Goal: Information Seeking & Learning: Learn about a topic

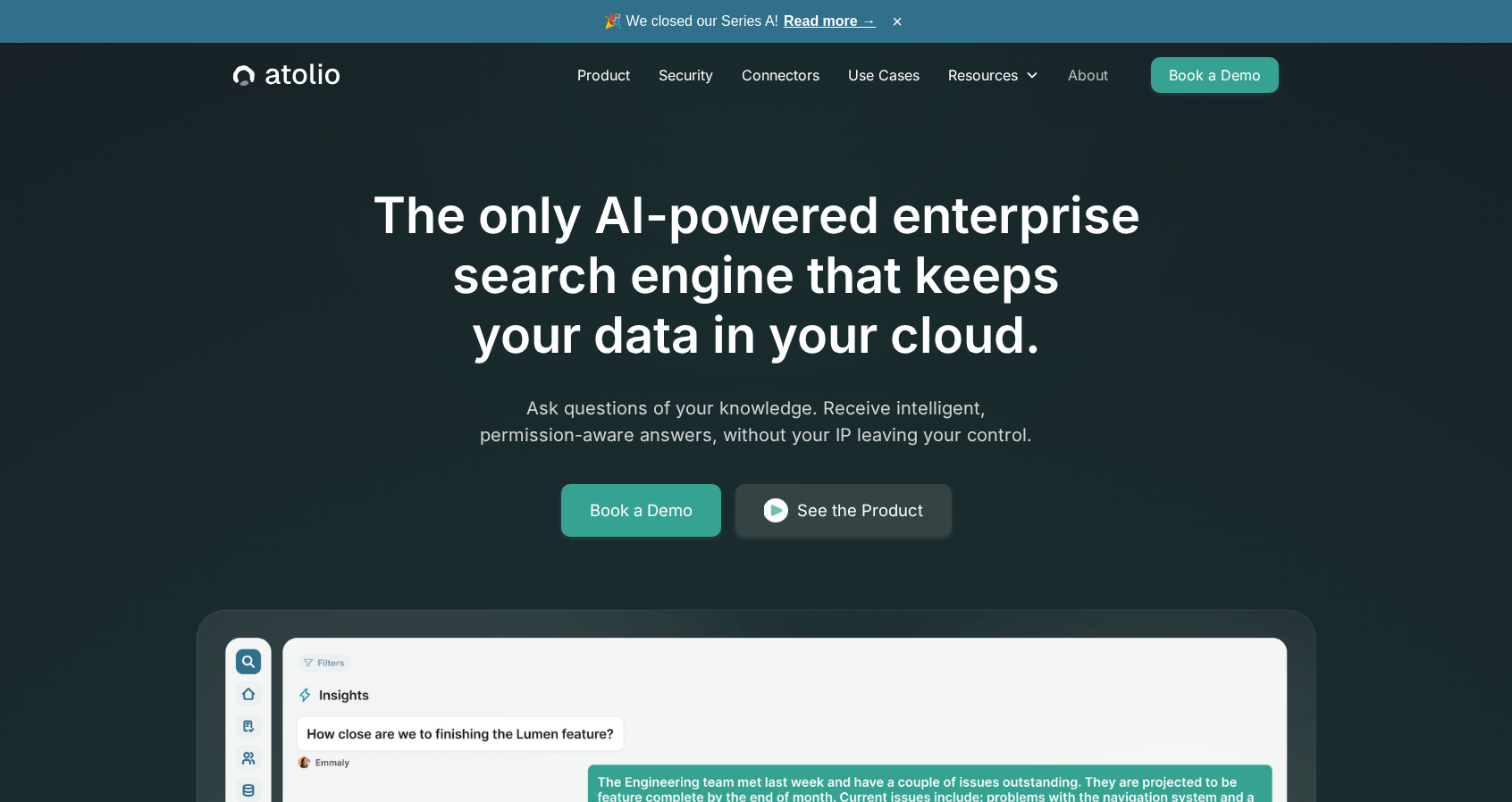
click at [1087, 76] on link "About" at bounding box center [1088, 75] width 69 height 36
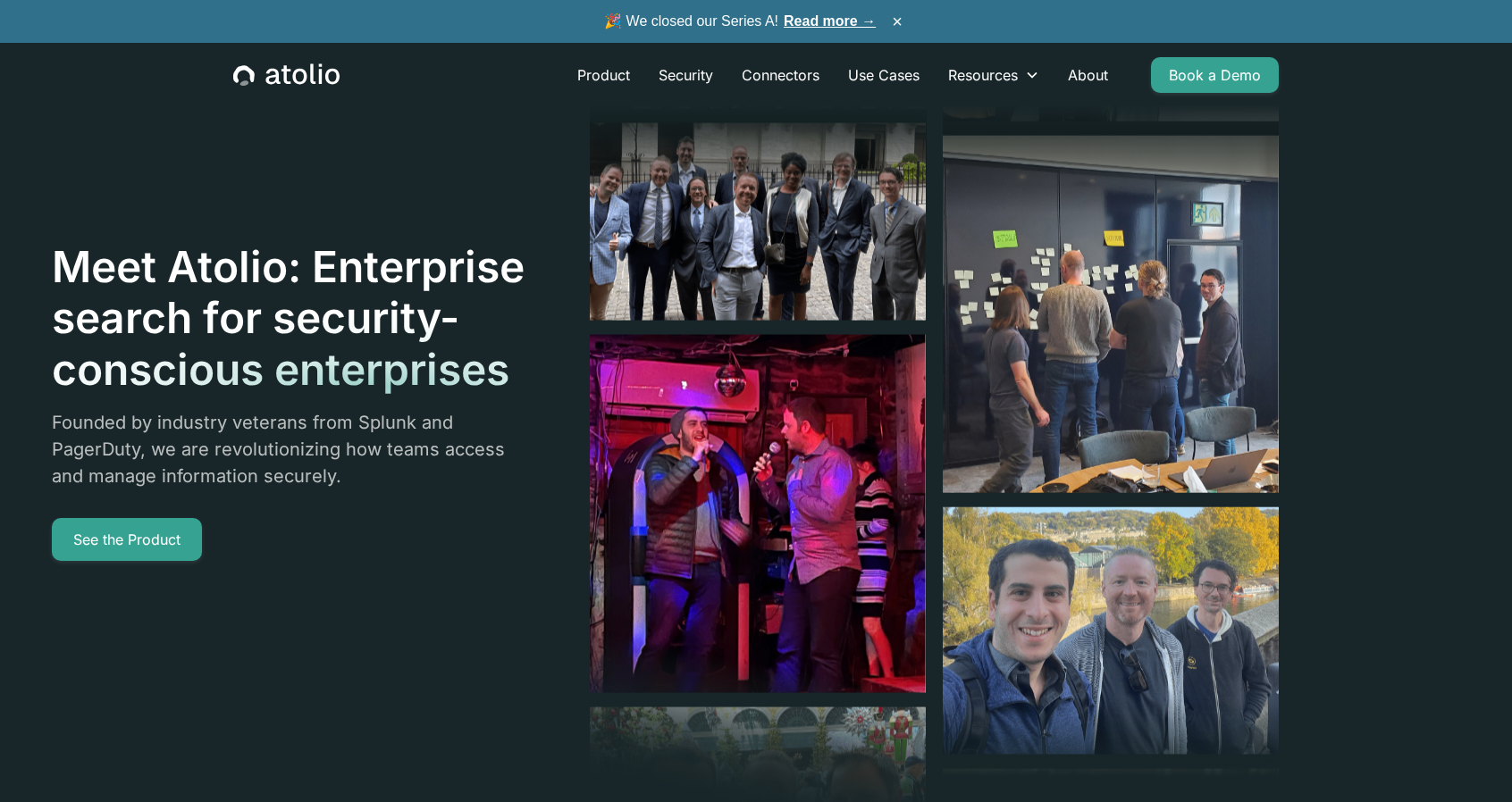
drag, startPoint x: 489, startPoint y: 126, endPoint x: 452, endPoint y: 120, distance: 37.5
click at [452, 120] on div "Meet Atolio: Enterprise search for security-conscious enterprises Founded by in…" at bounding box center [665, 401] width 1227 height 802
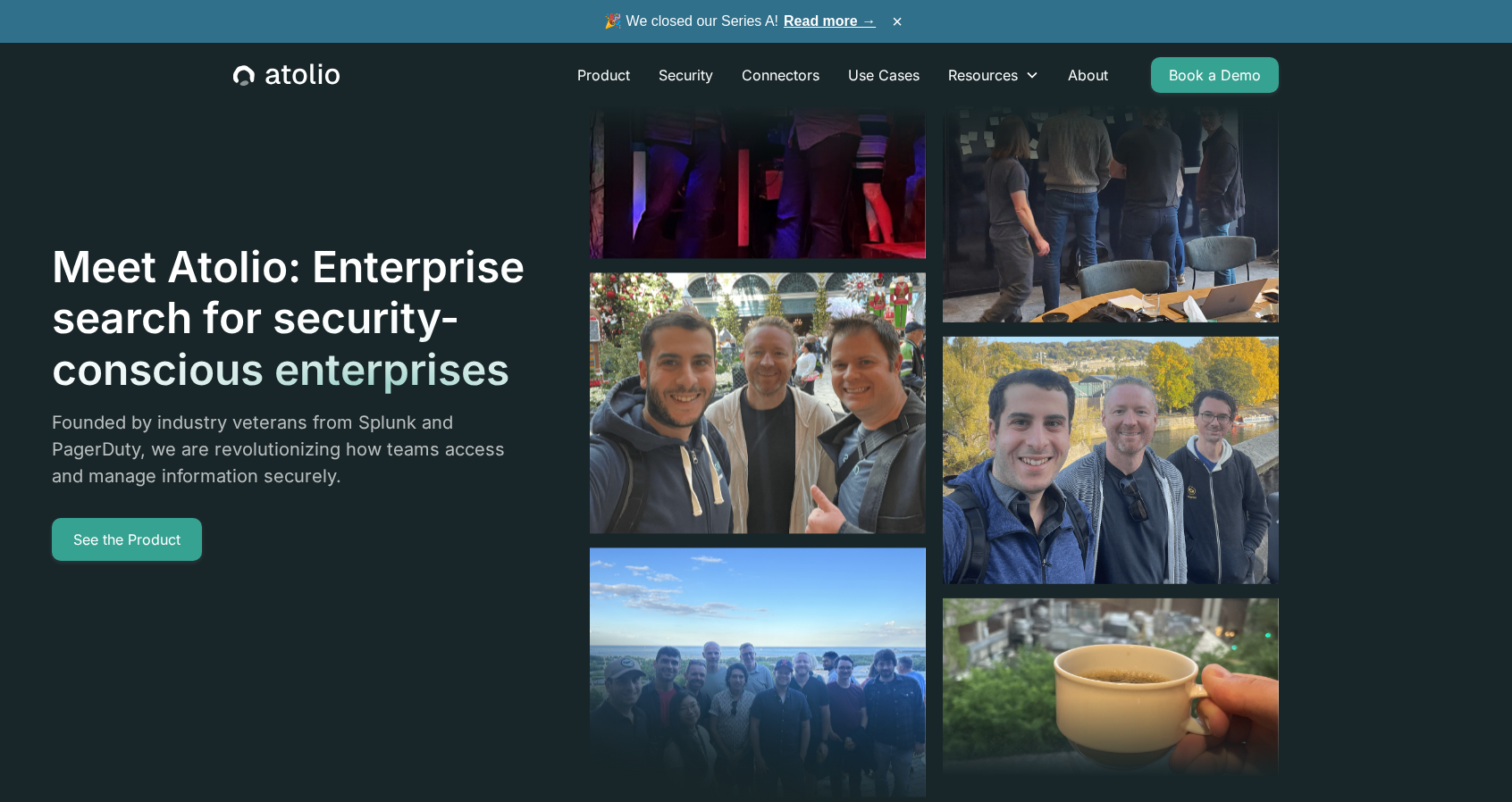
click at [747, 213] on div at bounding box center [760, 85] width 340 height 304
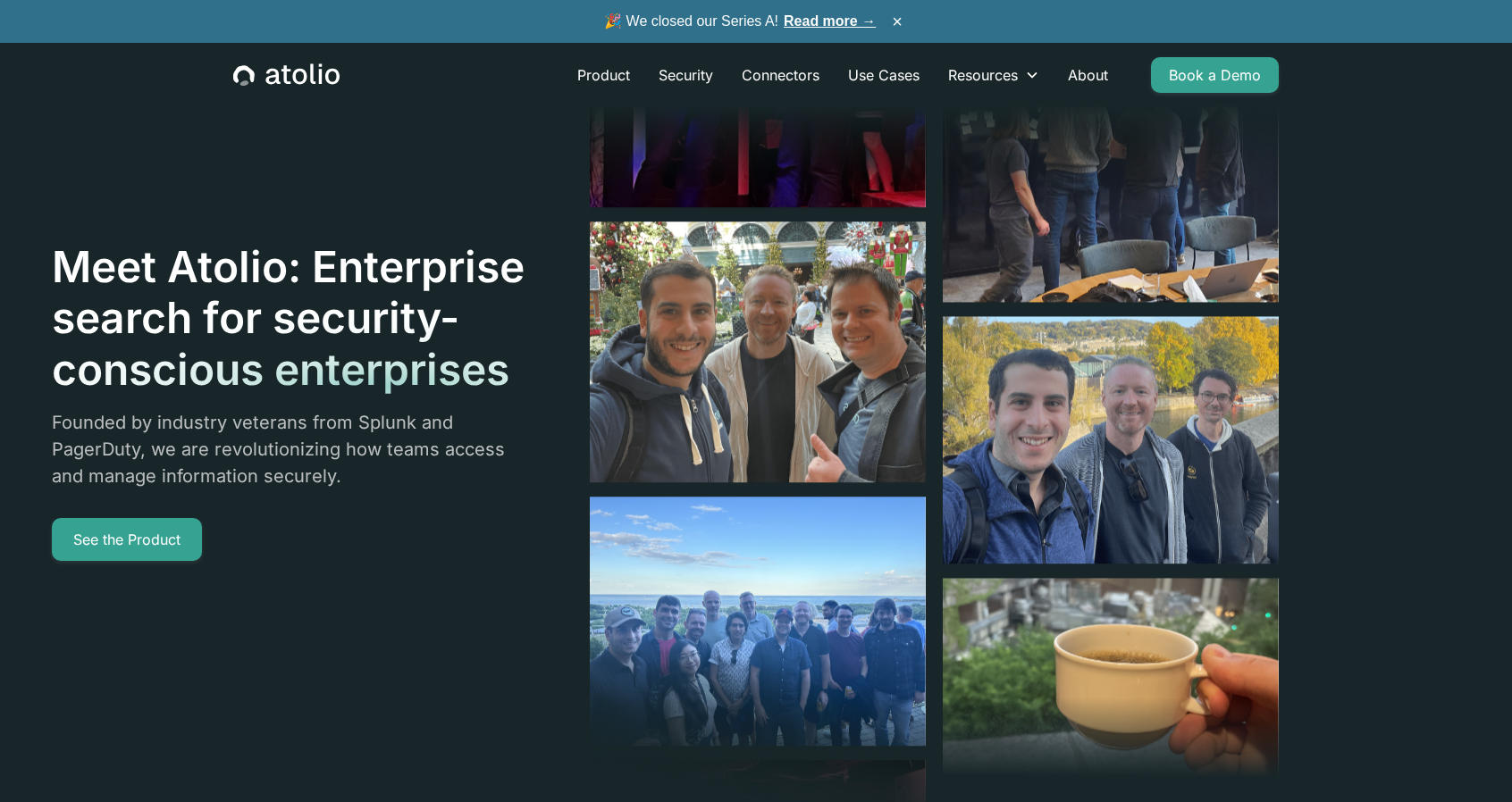
click at [1102, 203] on div at bounding box center [1113, 85] width 340 height 304
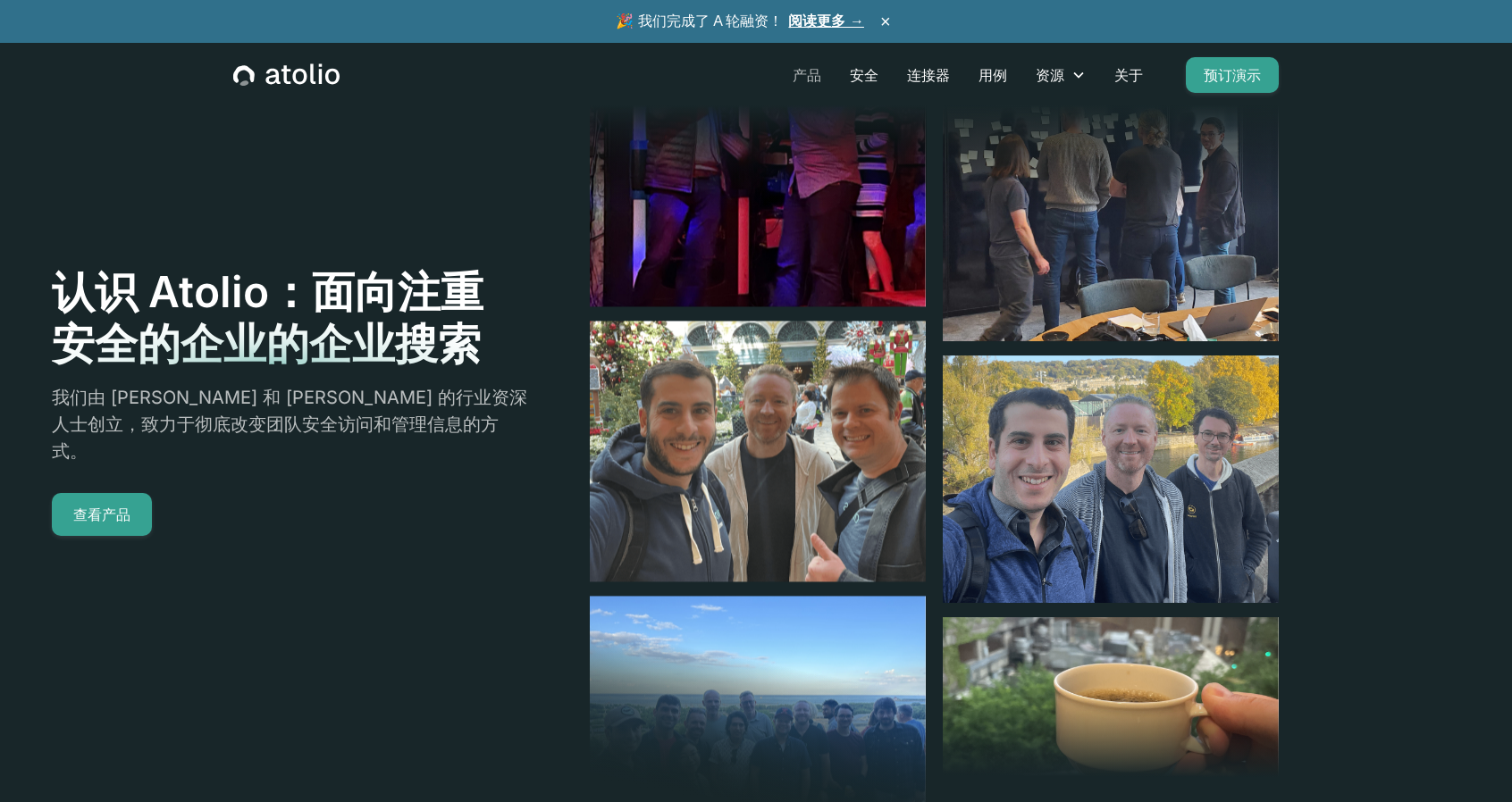
click at [799, 72] on font "产品" at bounding box center [808, 75] width 29 height 18
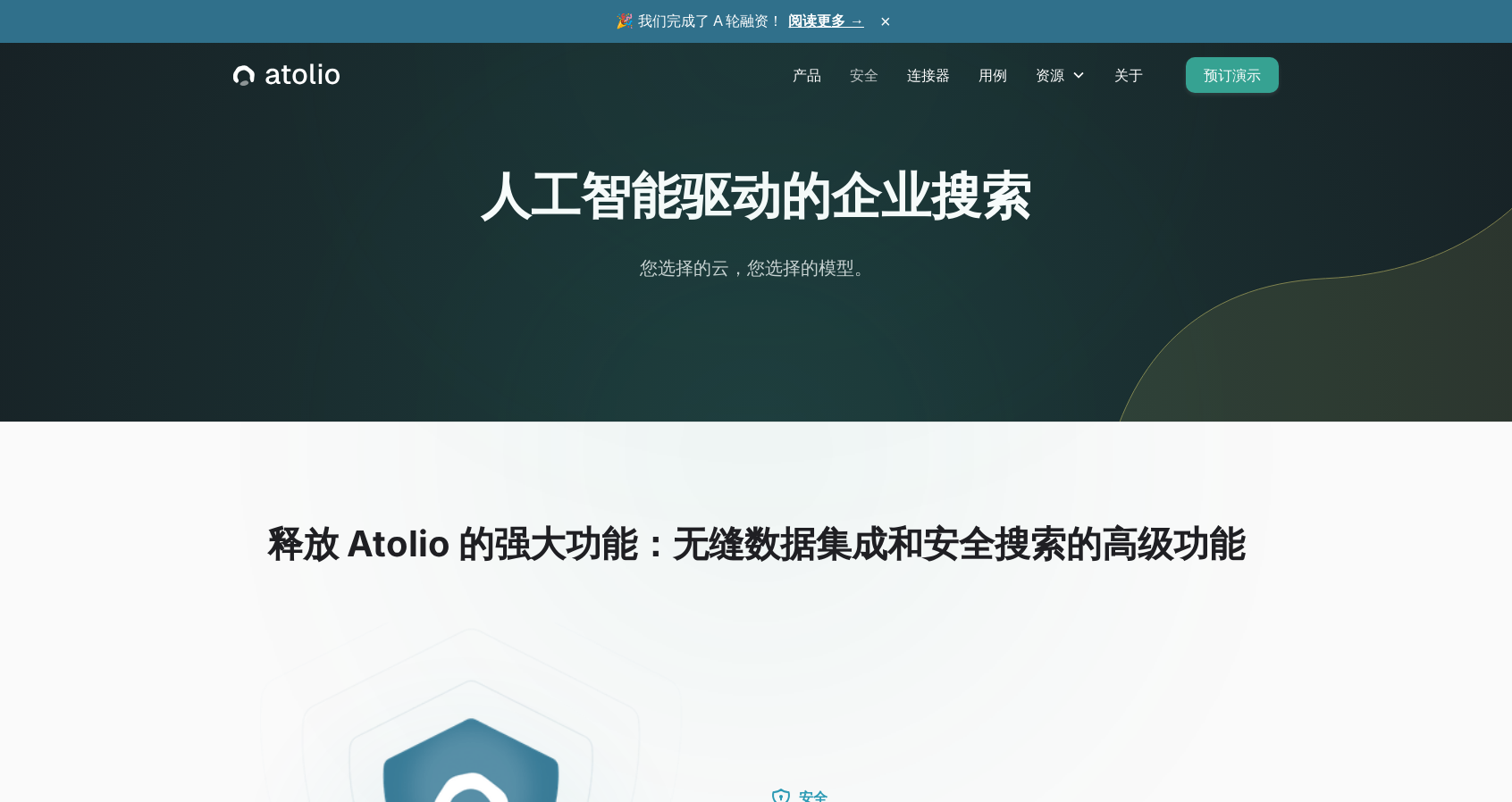
click at [867, 78] on font "安全" at bounding box center [865, 75] width 29 height 18
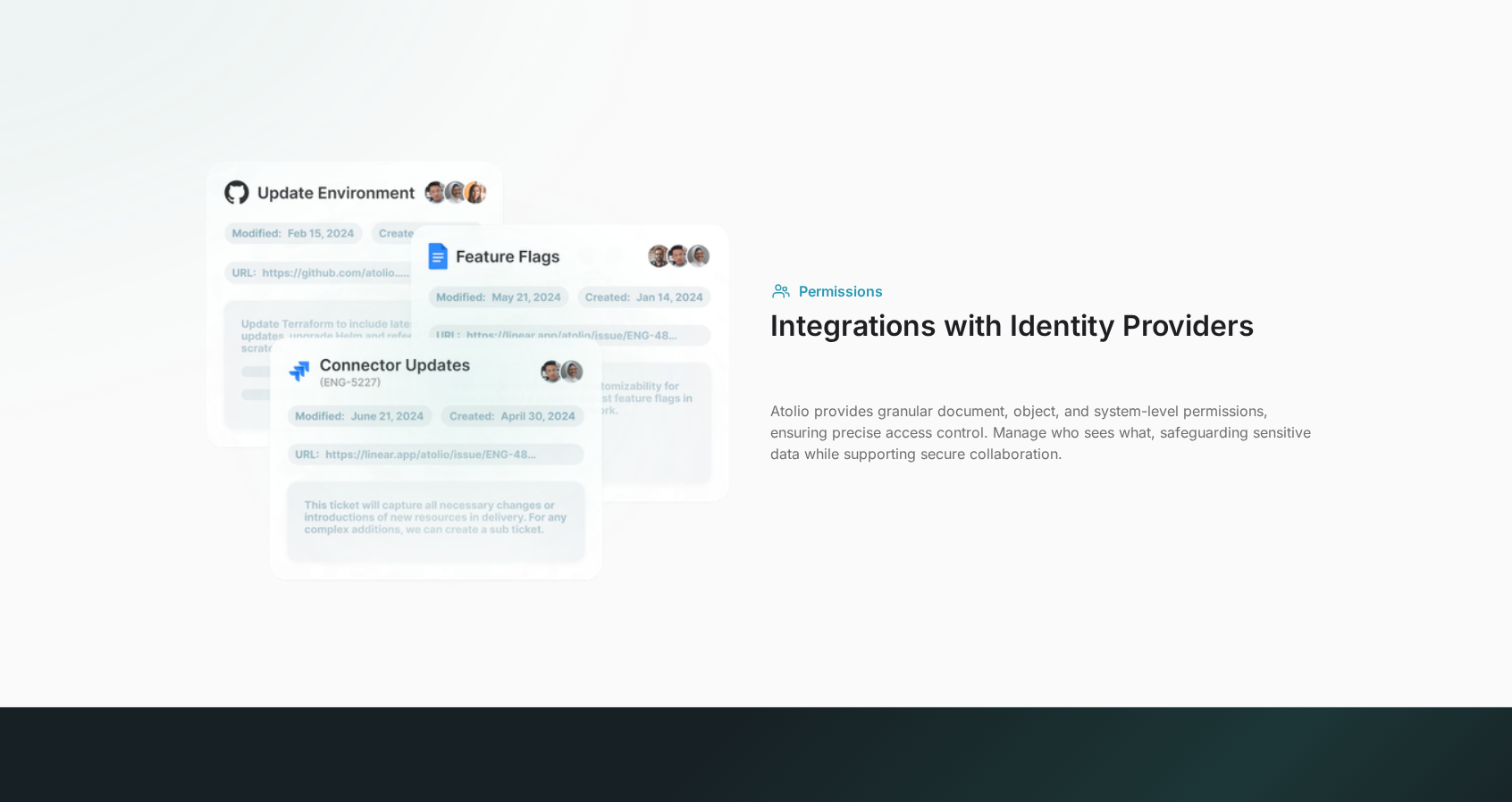
scroll to position [1966, 0]
